Goal: Information Seeking & Learning: Find specific fact

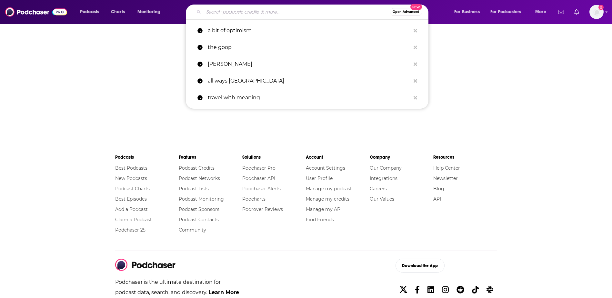
click at [242, 12] on input "Search podcasts, credits, & more..." at bounding box center [296, 12] width 186 height 10
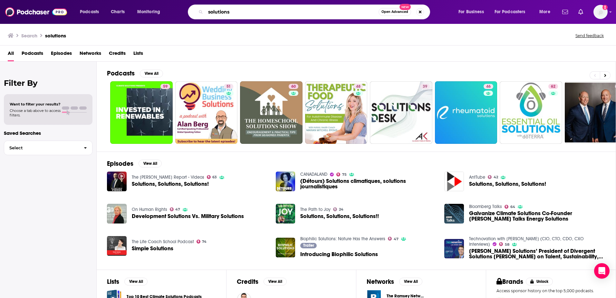
click at [229, 11] on input "solutions" at bounding box center [292, 12] width 173 height 10
click at [231, 12] on input "solutions" at bounding box center [292, 12] width 173 height 10
type input "solutions [PERSON_NAME]"
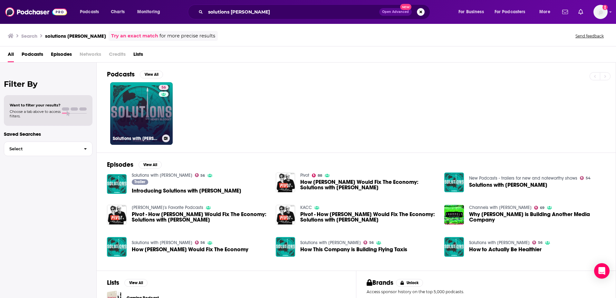
click at [143, 119] on link "56 Solutions with [PERSON_NAME]" at bounding box center [141, 113] width 63 height 63
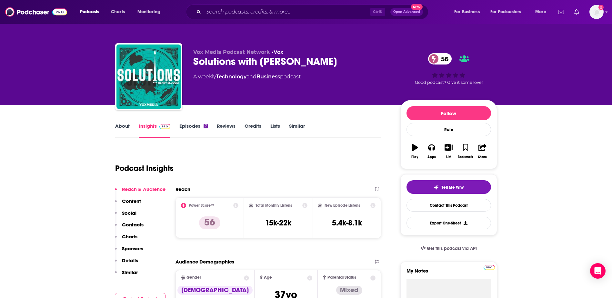
click at [525, 63] on div "Vox Media Podcast Network • Vox Solutions with [PERSON_NAME] 56 A weekly Techno…" at bounding box center [306, 52] width 612 height 105
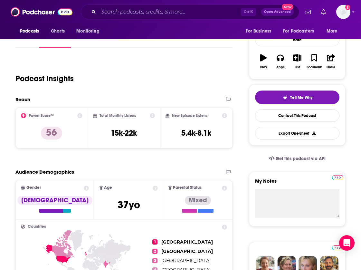
scroll to position [131, 0]
